Goal: Complete Application Form: Complete application form

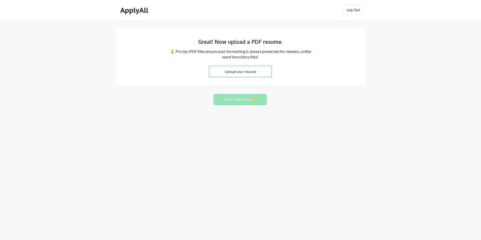
click at [264, 68] on input "file" at bounding box center [240, 71] width 62 height 11
type input "C:\fakepath\[PERSON_NAME] Resume.docx"
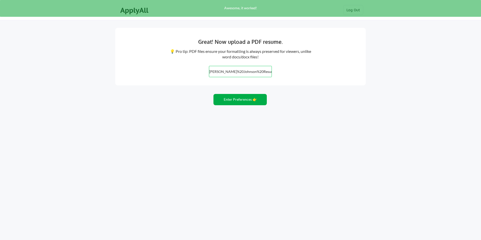
click at [253, 100] on button "Enter Preferences 👉" at bounding box center [239, 99] width 53 height 11
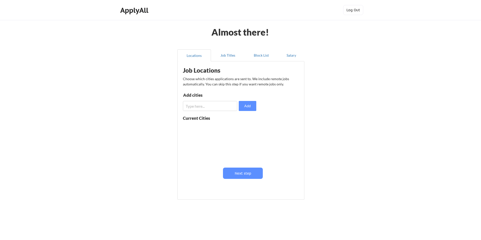
click at [219, 108] on input "input" at bounding box center [210, 106] width 54 height 10
type input "denver"
click at [252, 108] on button "Add" at bounding box center [248, 106] width 18 height 10
click at [218, 106] on input "input" at bounding box center [210, 106] width 54 height 10
type input "phoenix"
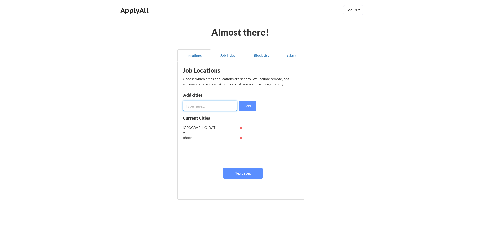
click at [210, 106] on input "input" at bounding box center [210, 106] width 54 height 10
type input "salt lake"
click at [194, 104] on input "input" at bounding box center [210, 106] width 54 height 10
type input "orlando"
click at [194, 108] on input "input" at bounding box center [210, 106] width 54 height 10
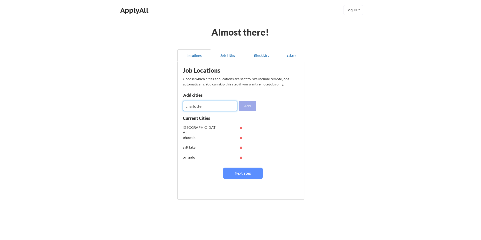
type input "charlotte"
click at [250, 106] on button "Add" at bounding box center [248, 106] width 18 height 10
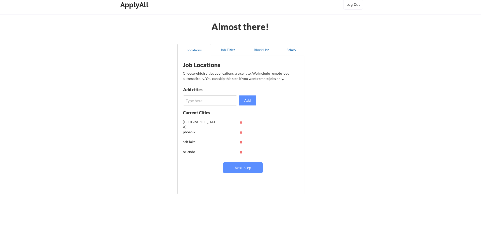
click at [242, 152] on button at bounding box center [241, 152] width 4 height 4
click at [231, 50] on button "Job Titles" at bounding box center [228, 50] width 34 height 12
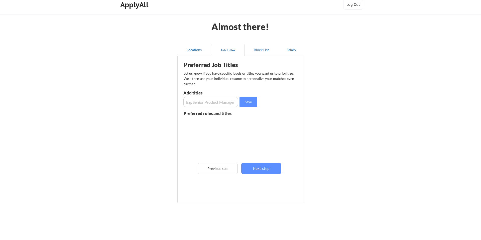
click at [201, 104] on input "input" at bounding box center [210, 102] width 55 height 10
type input "r"
type input "Recruiter"
click at [252, 101] on button "Save" at bounding box center [248, 102] width 18 height 10
click at [210, 103] on input "input" at bounding box center [210, 102] width 55 height 10
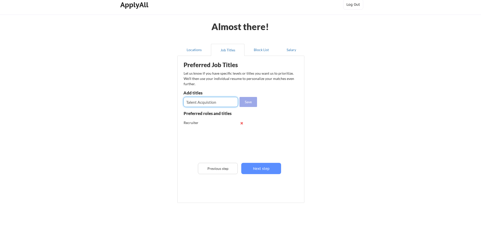
type input "Talent Acquistion"
click at [247, 101] on button "Save" at bounding box center [248, 102] width 18 height 10
click at [241, 132] on button at bounding box center [242, 133] width 4 height 4
click at [261, 52] on button "Block List" at bounding box center [261, 50] width 34 height 12
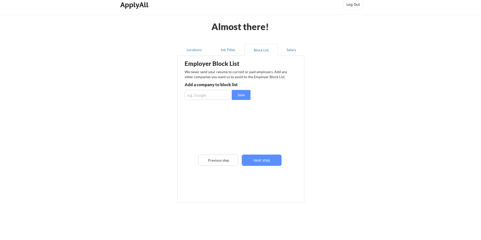
click at [195, 96] on input "input" at bounding box center [208, 95] width 46 height 10
type input "careharmony"
click at [239, 98] on button "Save" at bounding box center [241, 95] width 19 height 10
click at [292, 52] on button "Salary" at bounding box center [291, 50] width 26 height 12
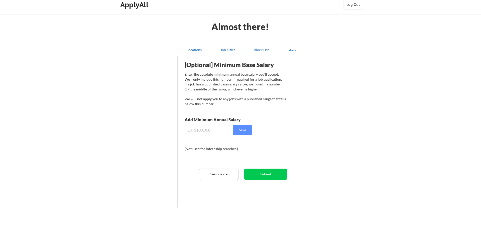
click at [214, 129] on input "input" at bounding box center [208, 130] width 46 height 10
type input "$60,000"
click at [247, 130] on button "Save" at bounding box center [242, 130] width 19 height 10
click at [264, 173] on button "Submit" at bounding box center [265, 174] width 43 height 11
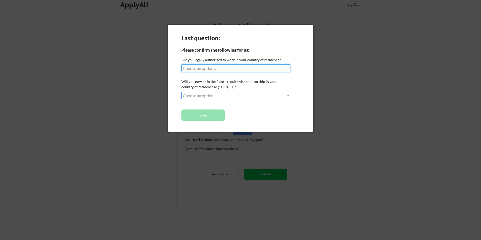
click at [239, 69] on select "Choose an option... Yes, I am a US Citizen Yes, I am a Canadian Citizen Yes, I …" at bounding box center [235, 68] width 109 height 8
select select ""yes__i_am_a_us_citizen""
click at [181, 64] on select "Choose an option... Yes, I am a US Citizen Yes, I am a Canadian Citizen Yes, I …" at bounding box center [235, 68] width 109 height 8
click at [235, 95] on select "Choose an option... No, I will not need sponsorship Yes, I will need sponsorship" at bounding box center [235, 96] width 109 height 8
select select ""no__i_will_not_need_sponsorship""
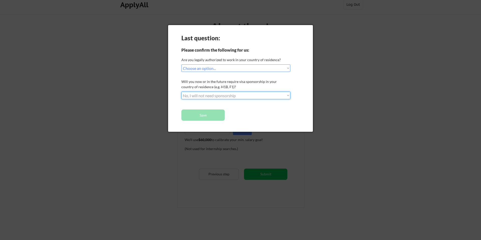
click at [181, 92] on select "Choose an option... No, I will not need sponsorship Yes, I will need sponsorship" at bounding box center [235, 96] width 109 height 8
click at [214, 115] on button "Save" at bounding box center [202, 114] width 43 height 11
